Goal: Information Seeking & Learning: Understand process/instructions

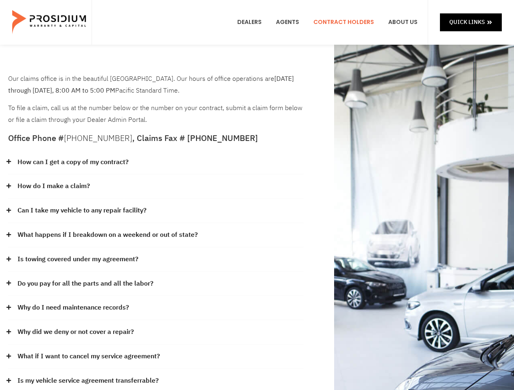
click at [257, 195] on div "How do I make a claim?" at bounding box center [155, 186] width 295 height 24
click at [156, 163] on div "How can I get a copy of my contract?" at bounding box center [155, 162] width 295 height 24
click at [72, 162] on link "How can I get a copy of my contract?" at bounding box center [72, 163] width 111 height 12
click at [156, 187] on div "How do I make a claim?" at bounding box center [155, 186] width 295 height 24
click at [53, 186] on link "How do I make a claim?" at bounding box center [53, 187] width 72 height 12
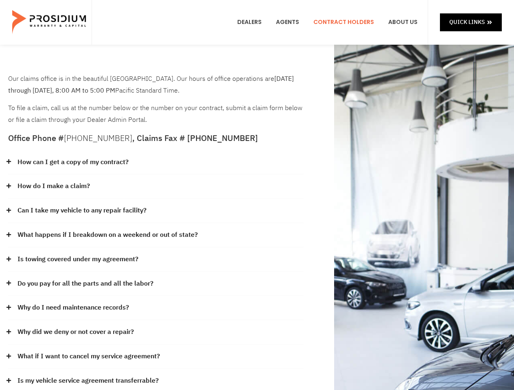
click at [156, 211] on div "Can I take my vehicle to any repair facility?" at bounding box center [155, 211] width 295 height 24
click at [82, 211] on link "Can I take my vehicle to any repair facility?" at bounding box center [81, 211] width 129 height 12
click at [156, 236] on link "What happens if I breakdown on a weekend or out of state?" at bounding box center [107, 235] width 180 height 12
click at [107, 235] on link "What happens if I breakdown on a weekend or out of state?" at bounding box center [107, 235] width 180 height 12
click at [156, 260] on div "Is towing covered under my agreement?" at bounding box center [155, 260] width 295 height 24
